Goal: Task Accomplishment & Management: Manage account settings

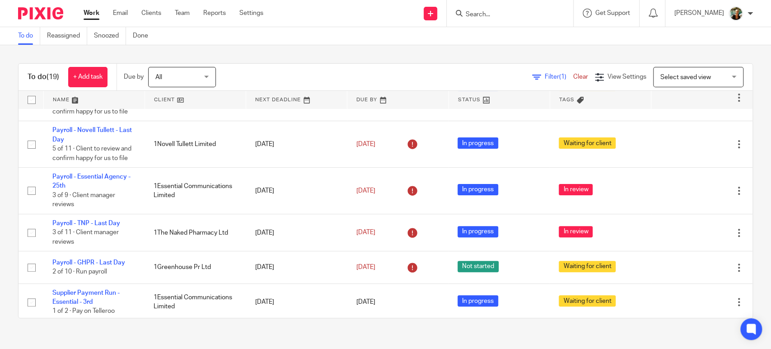
scroll to position [182, 0]
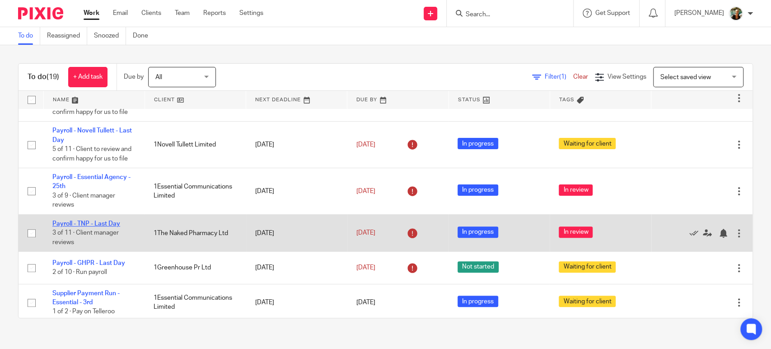
click at [105, 221] on link "Payroll - TNP - Last Day" at bounding box center [86, 223] width 68 height 6
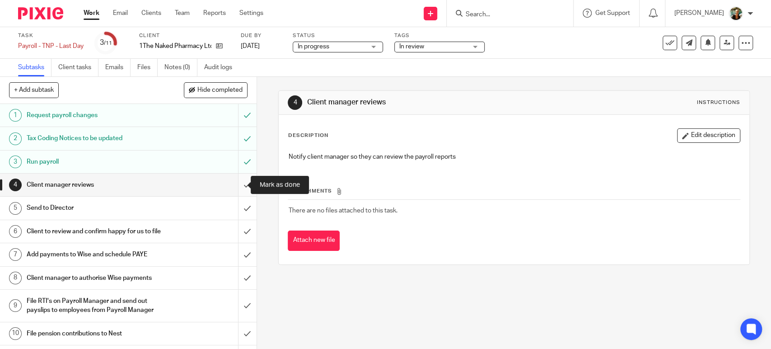
click at [237, 183] on input "submit" at bounding box center [128, 184] width 257 height 23
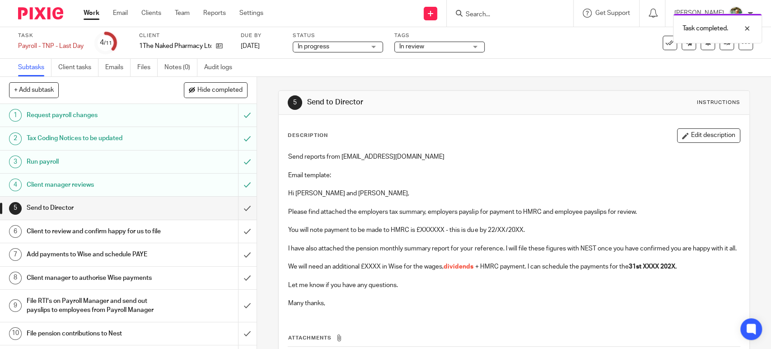
click at [241, 209] on input "submit" at bounding box center [128, 207] width 257 height 23
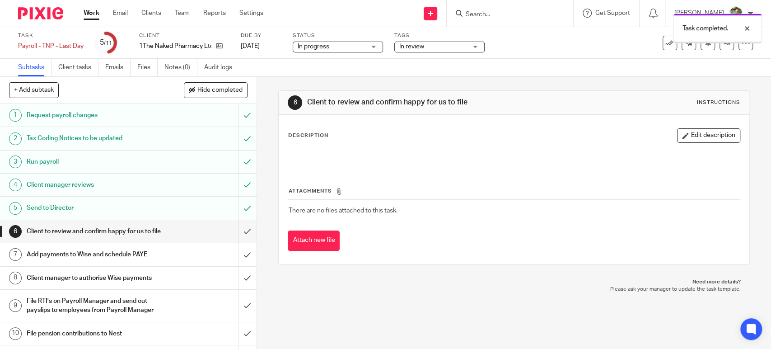
click at [466, 50] on span "In review" at bounding box center [433, 46] width 68 height 9
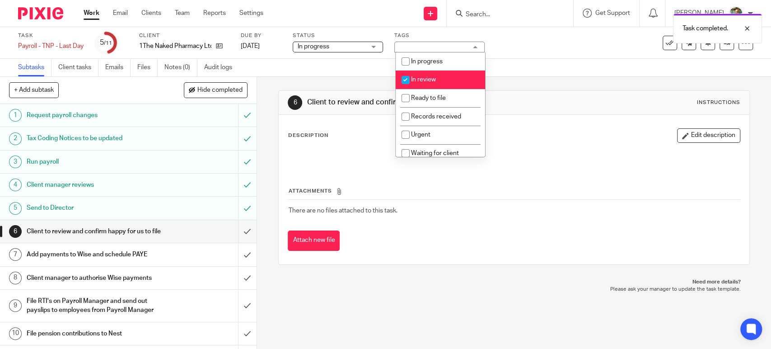
click at [452, 84] on li "In review" at bounding box center [440, 79] width 89 height 19
checkbox input "false"
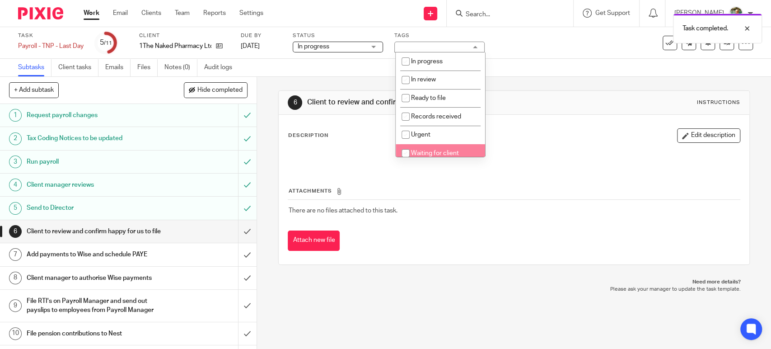
click at [440, 147] on li "Waiting for client" at bounding box center [440, 153] width 89 height 19
checkbox input "true"
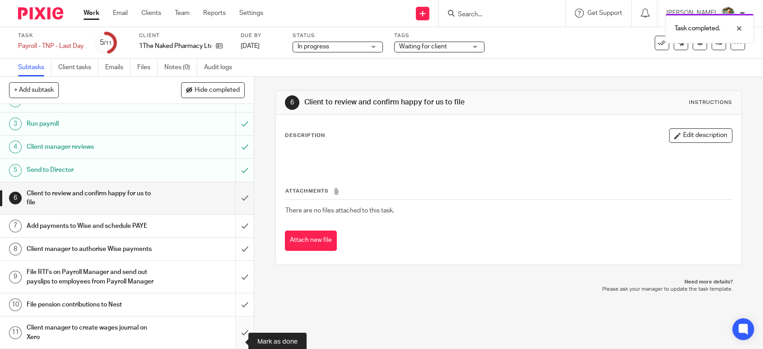
click at [234, 335] on input "submit" at bounding box center [127, 332] width 254 height 32
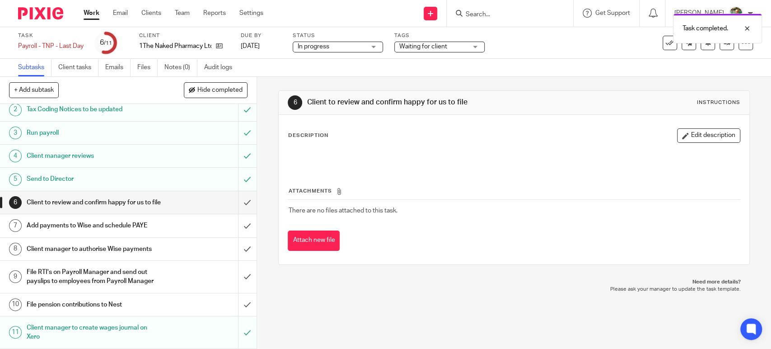
scroll to position [44, 0]
click at [91, 18] on link "Work" at bounding box center [92, 13] width 16 height 9
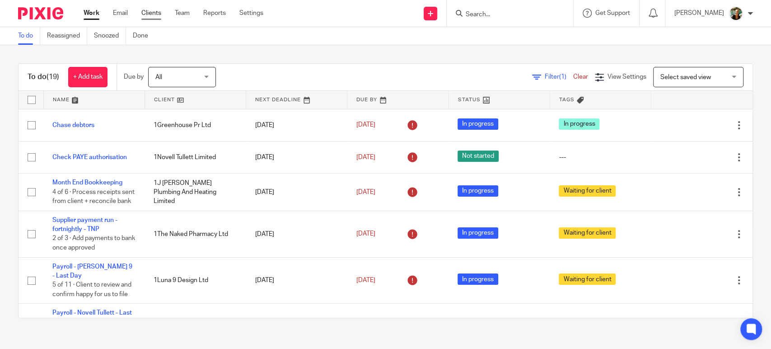
click at [145, 9] on link "Clients" at bounding box center [151, 13] width 20 height 9
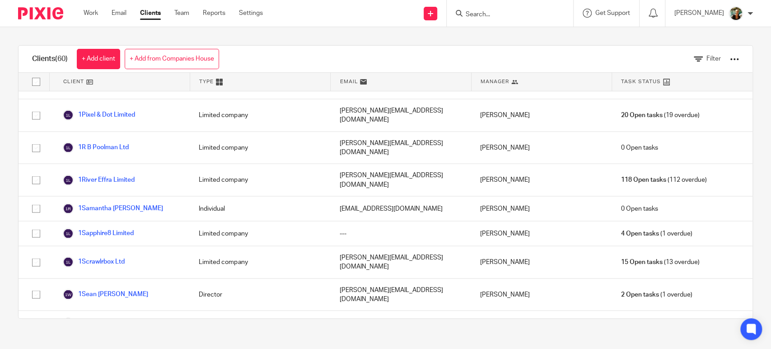
scroll to position [1306, 0]
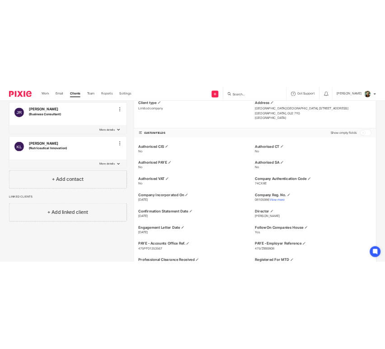
scroll to position [260, 0]
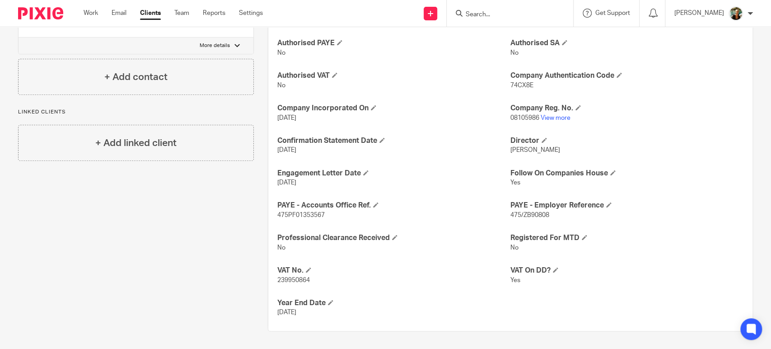
click at [302, 214] on span "475PF01353567" at bounding box center [300, 215] width 47 height 6
copy span "475PF01353567"
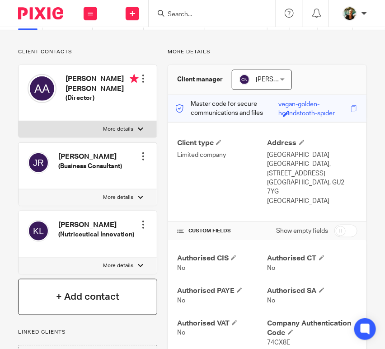
scroll to position [0, 0]
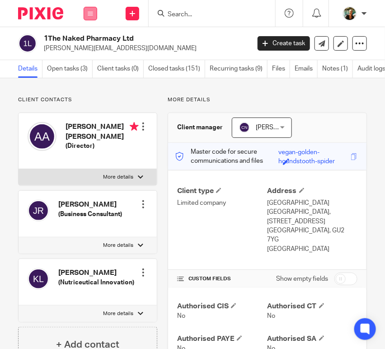
click at [93, 11] on icon at bounding box center [90, 13] width 5 height 5
click at [90, 36] on li "Work" at bounding box center [90, 42] width 24 height 13
click at [94, 39] on li "Work" at bounding box center [90, 42] width 24 height 13
click at [87, 40] on link "Work" at bounding box center [85, 42] width 14 height 6
